Goal: Transaction & Acquisition: Obtain resource

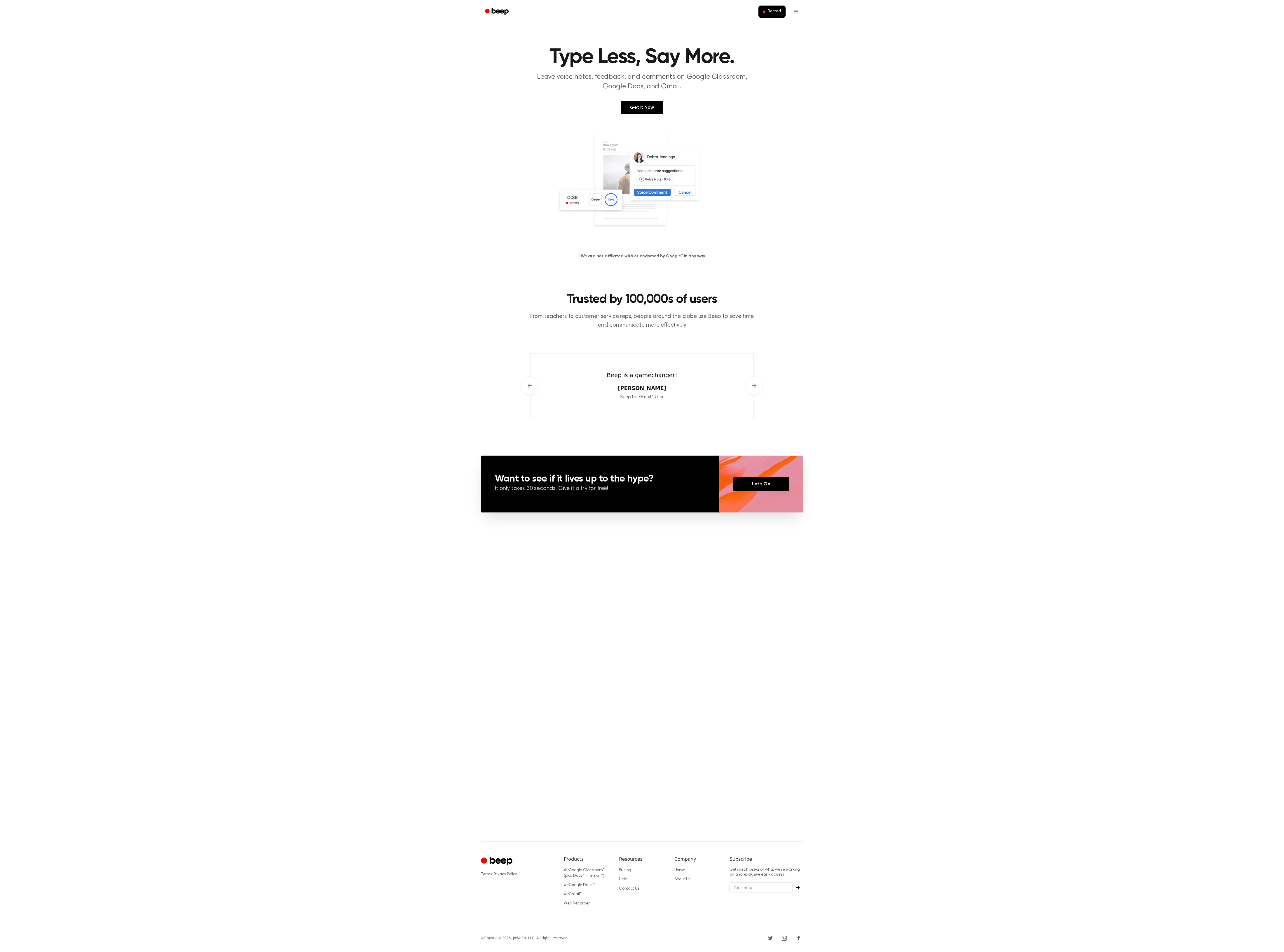
click at [669, 243] on img at bounding box center [642, 188] width 169 height 112
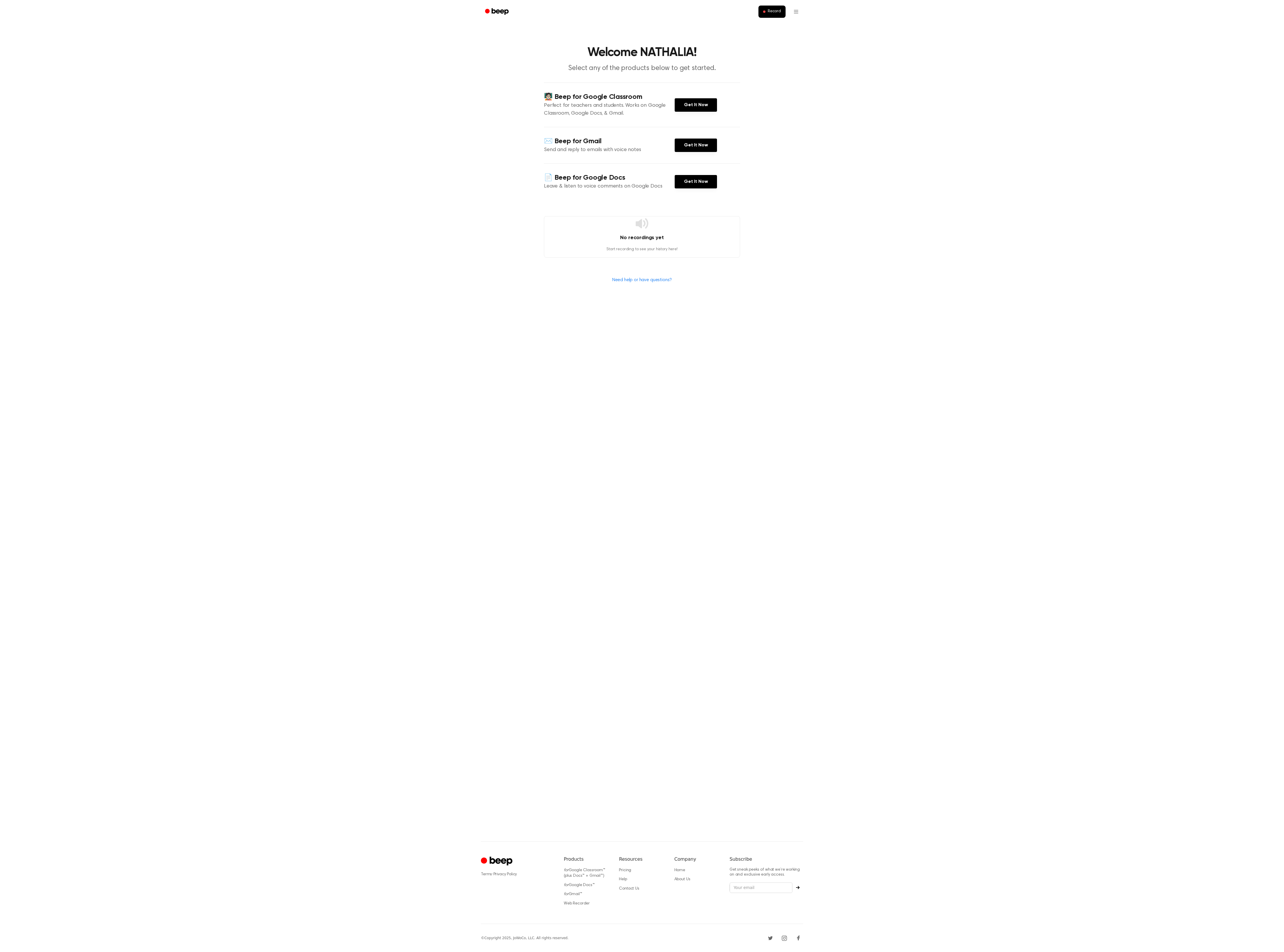
drag, startPoint x: 669, startPoint y: 243, endPoint x: 535, endPoint y: 329, distance: 159.2
click at [535, 329] on main "Welcome NATHALIA! Select any of the products below to get started. 🧑🏻‍🏫 Beep fo…" at bounding box center [642, 420] width 1284 height 841
click at [617, 245] on div "No recordings yet Start recording to see your history here!" at bounding box center [642, 237] width 196 height 42
click at [702, 97] on div "🧑🏻‍🏫 Beep for Google Classroom Perfect for teachers and students. Works on Goog…" at bounding box center [642, 104] width 196 height 44
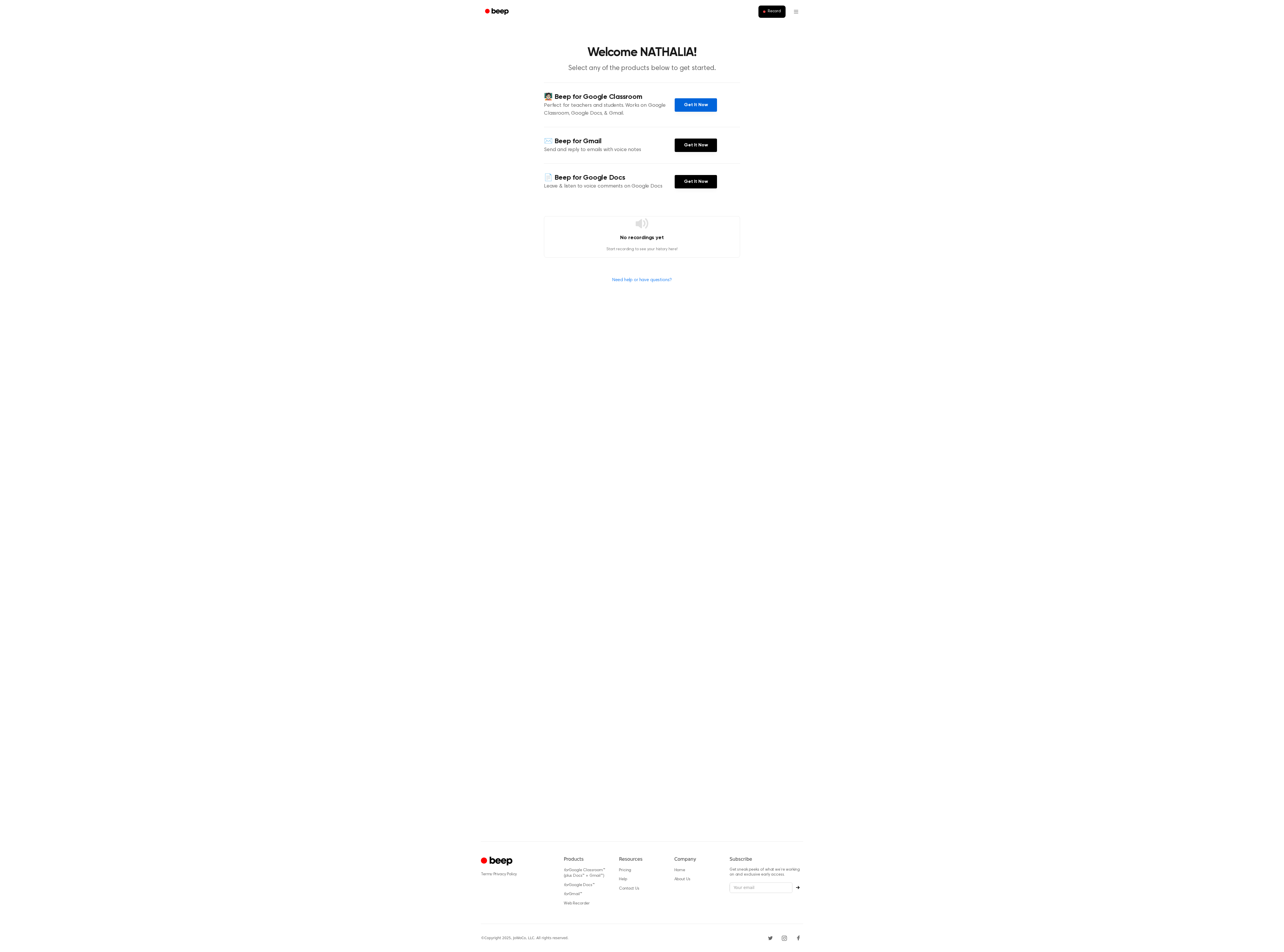
click at [703, 104] on link "Get It Now" at bounding box center [695, 104] width 42 height 13
